Goal: Find specific page/section

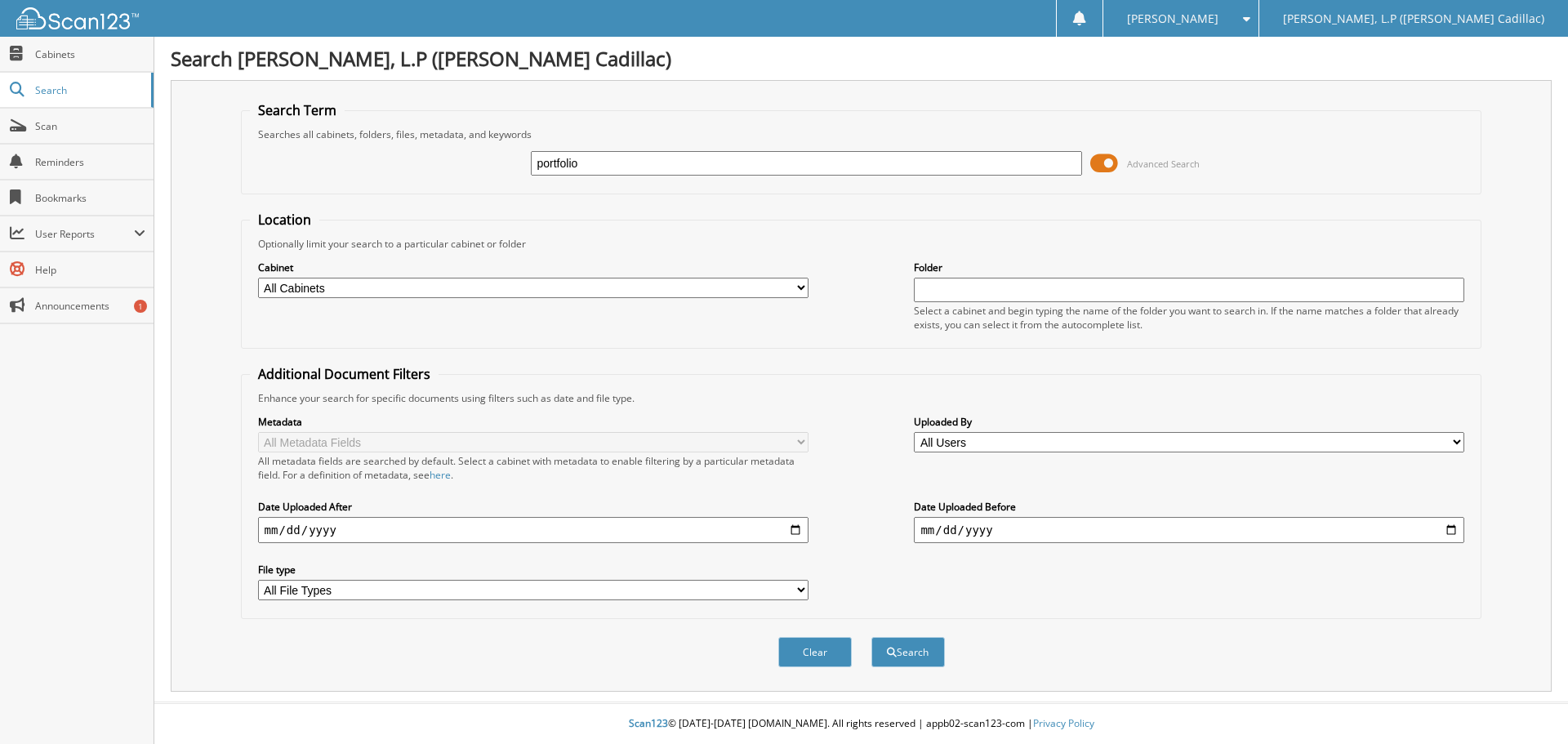
type input "portfolio"
click at [871, 637] on button "Search" at bounding box center [908, 652] width 73 height 31
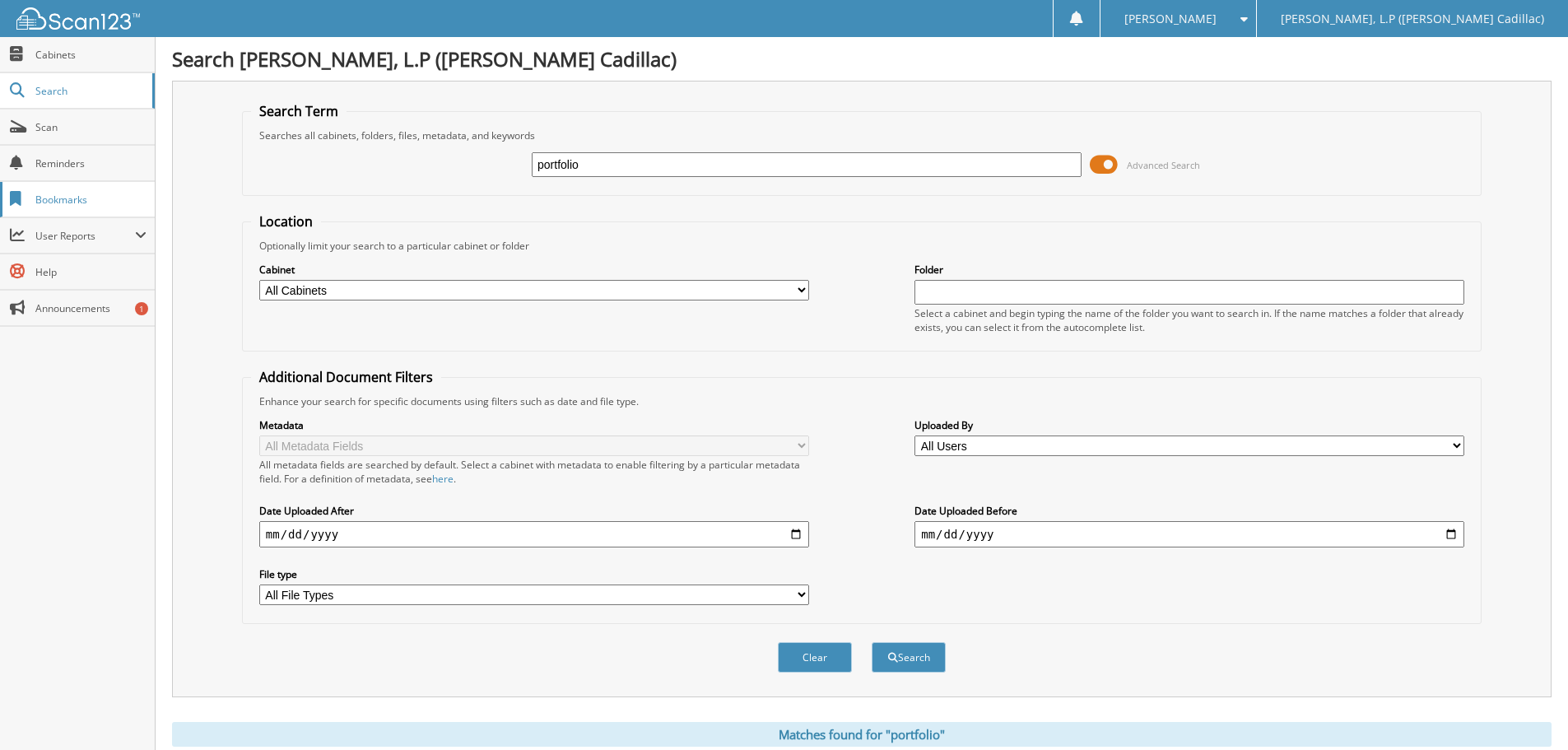
drag, startPoint x: 607, startPoint y: 160, endPoint x: 148, endPoint y: 188, distance: 459.9
type input "a1762412"
click at [871, 642] on button "Search" at bounding box center [908, 657] width 74 height 31
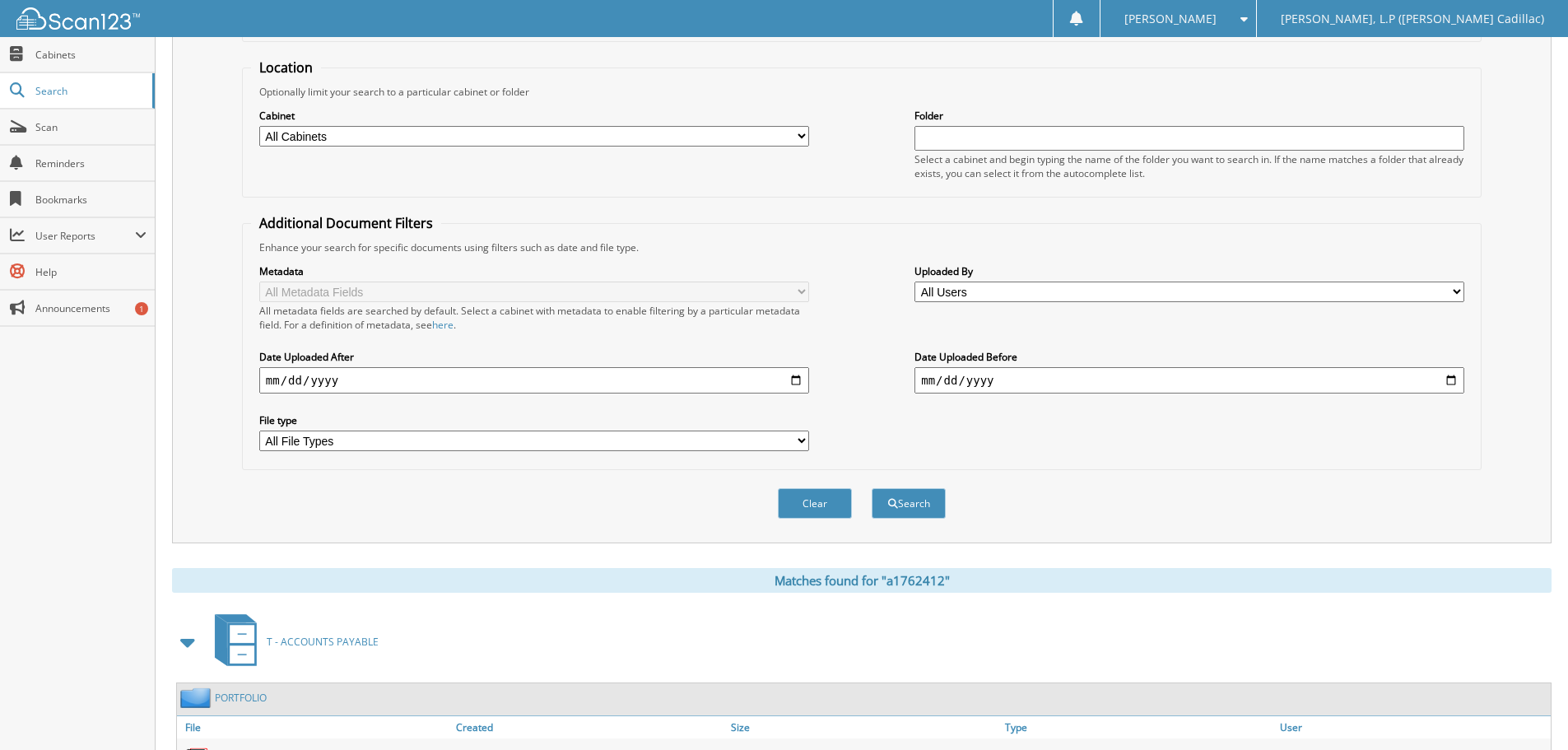
scroll to position [234, 0]
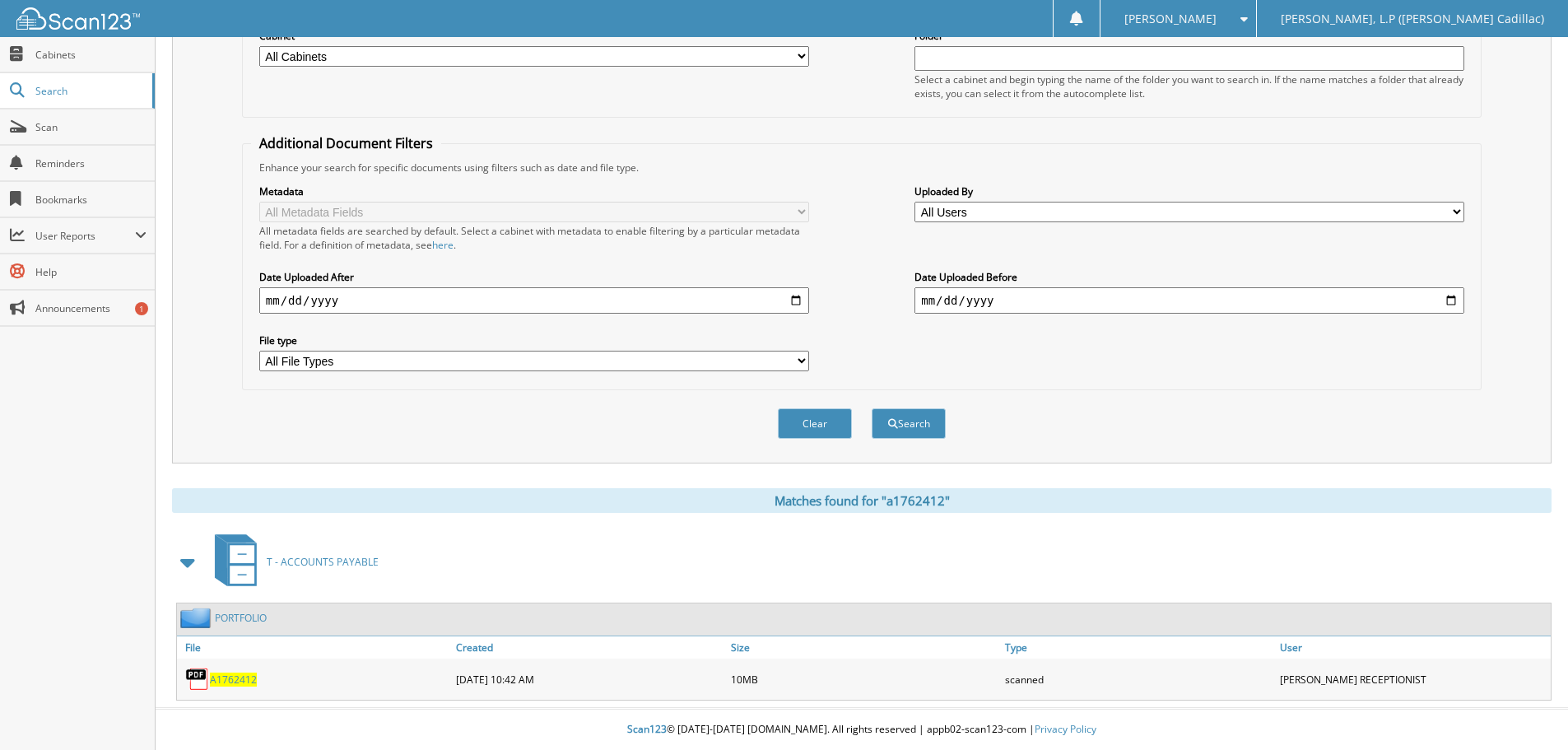
click at [245, 679] on span "A1762412" at bounding box center [233, 679] width 47 height 14
click at [239, 676] on span "A1762412" at bounding box center [233, 679] width 47 height 14
click at [227, 674] on span "A1762412" at bounding box center [233, 679] width 47 height 14
